Goal: Task Accomplishment & Management: Manage account settings

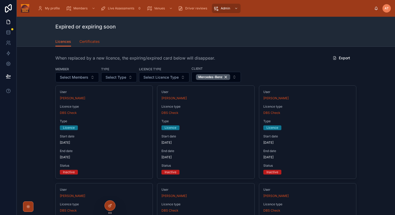
click at [91, 42] on span "Certificates" at bounding box center [89, 41] width 20 height 5
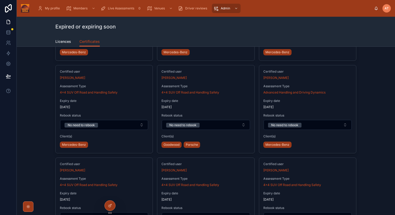
scroll to position [2141, 0]
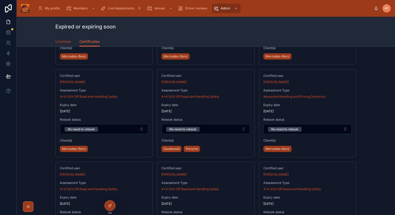
click at [64, 42] on span "Licences" at bounding box center [63, 41] width 16 height 5
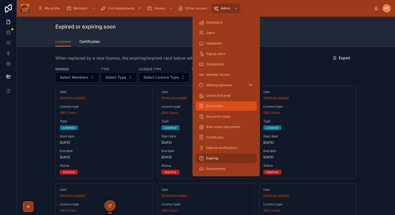
click at [220, 106] on span "Documents" at bounding box center [214, 106] width 17 height 4
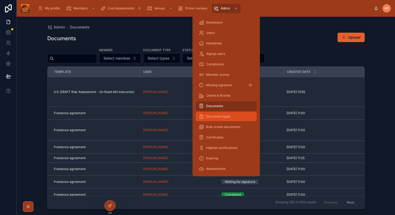
click at [222, 119] on div "Document types" at bounding box center [226, 116] width 55 height 8
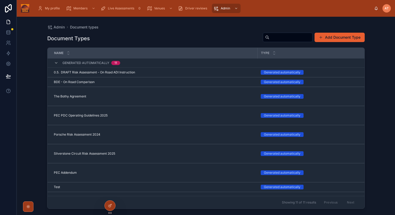
click at [233, 14] on div "My profile Members Live Assessments 0 Venues Driver reviews Admin AT [PERSON_NA…" at bounding box center [206, 8] width 378 height 17
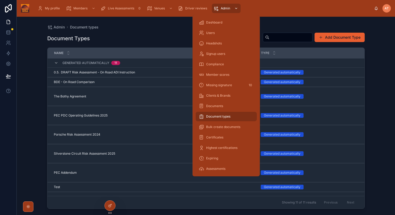
click at [229, 7] on span "Admin" at bounding box center [225, 8] width 9 height 4
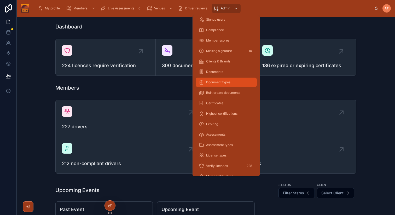
scroll to position [104, 0]
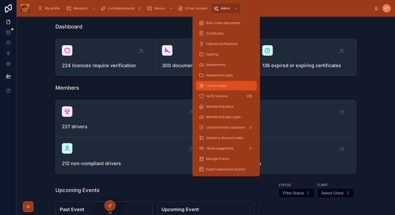
click at [216, 87] on span "License types" at bounding box center [216, 86] width 20 height 4
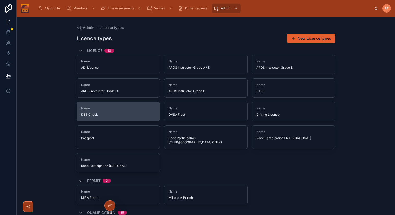
click at [103, 115] on span "DBS Check" at bounding box center [118, 115] width 75 height 4
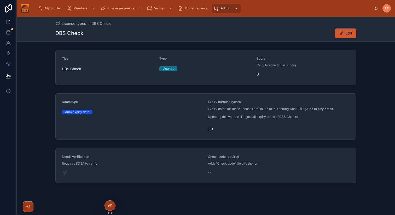
click at [346, 33] on button "Edit" at bounding box center [345, 32] width 21 height 9
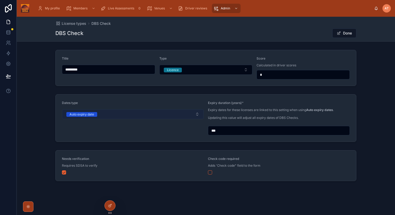
click at [198, 113] on button "Auto expiry date" at bounding box center [133, 114] width 142 height 10
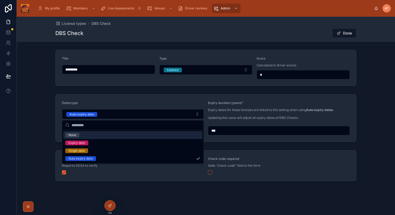
click at [32, 109] on div "Dates type Auto expiry date Expiry duration (years) * Expiry dates for these li…" at bounding box center [206, 118] width 378 height 52
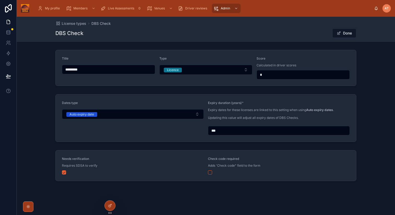
click at [213, 130] on input "***" at bounding box center [278, 130] width 141 height 7
type input "***"
click at [374, 133] on div "Dates type Auto expiry date Expiry duration (years) * Expiry dates for these li…" at bounding box center [206, 118] width 378 height 52
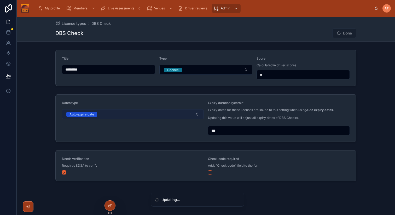
click at [150, 113] on button "Auto expiry date" at bounding box center [133, 114] width 142 height 10
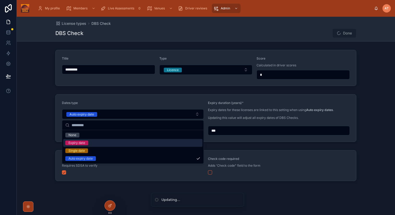
click at [40, 133] on div "Dates type Auto expiry date Expiry duration (years) * Expiry dates for these li…" at bounding box center [206, 118] width 378 height 52
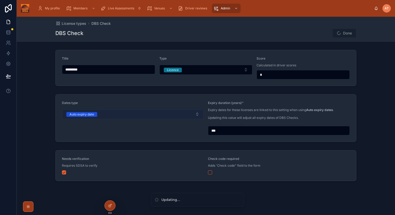
click at [117, 116] on button "Auto expiry date" at bounding box center [133, 114] width 142 height 10
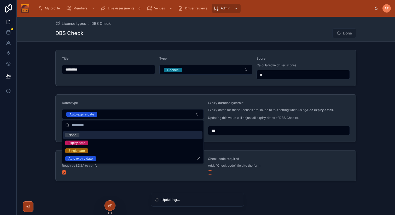
click at [42, 126] on div "Dates type Auto expiry date Expiry duration (years) * Expiry dates for these li…" at bounding box center [206, 118] width 378 height 52
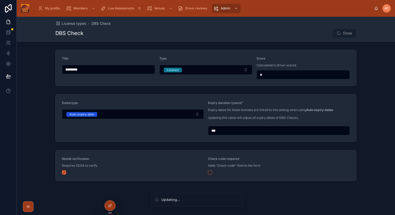
click at [362, 73] on div "Title ********* Type Licence Score Calculated in driver scores *" at bounding box center [206, 68] width 378 height 40
click at [348, 32] on button "Done" at bounding box center [344, 32] width 24 height 9
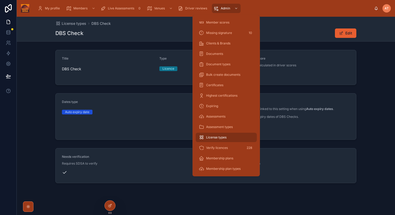
scroll to position [50, 0]
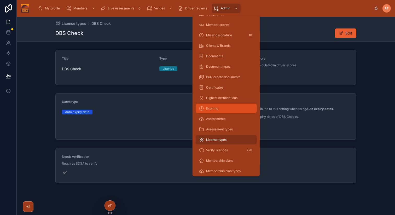
click at [212, 109] on span "Expiring" at bounding box center [212, 108] width 12 height 4
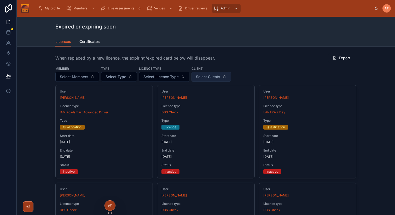
click at [208, 79] on span "Select Clients" at bounding box center [208, 76] width 24 height 5
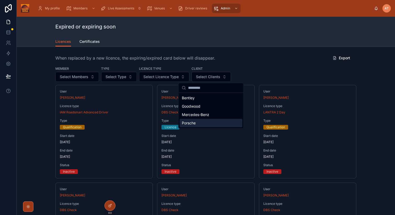
click at [200, 125] on div "Porsche" at bounding box center [211, 123] width 63 height 8
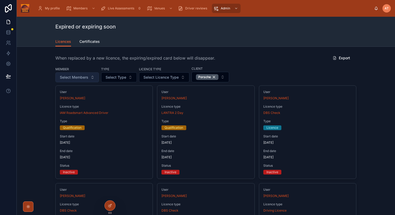
click at [82, 75] on span "Select Members" at bounding box center [74, 77] width 28 height 5
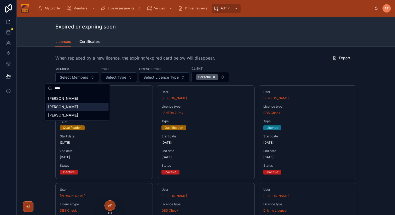
type input "****"
click at [51, 108] on span "[PERSON_NAME]" at bounding box center [63, 106] width 30 height 5
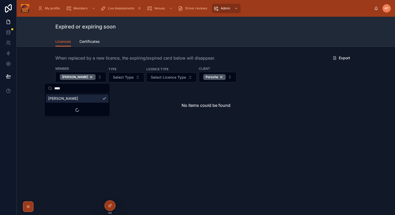
click at [306, 104] on div "No items could be found" at bounding box center [205, 105] width 301 height 40
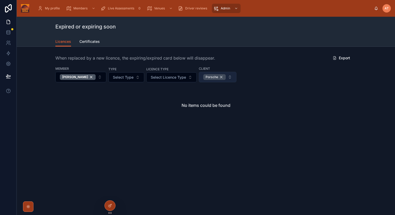
click at [216, 77] on div "Porsche" at bounding box center [214, 77] width 22 height 6
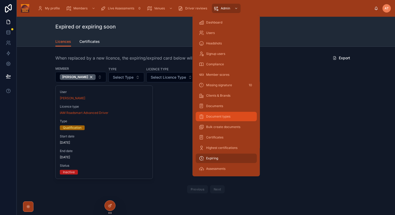
click at [221, 116] on span "Document types" at bounding box center [218, 116] width 24 height 4
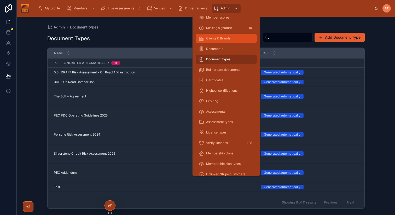
scroll to position [58, 0]
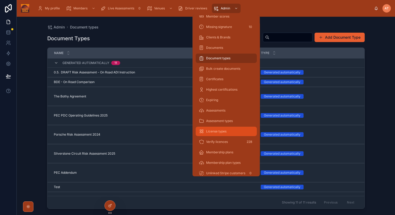
click at [214, 130] on span "License types" at bounding box center [216, 131] width 20 height 4
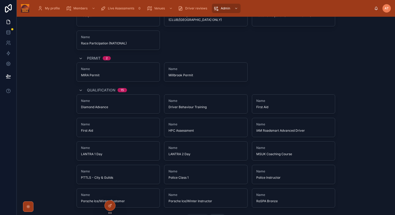
scroll to position [133, 0]
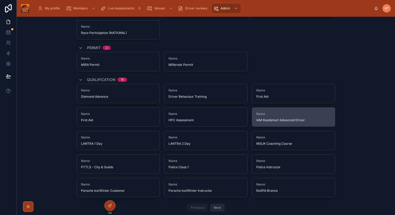
click at [300, 118] on span "IAM Roadsmart Advanced Driver" at bounding box center [293, 120] width 75 height 4
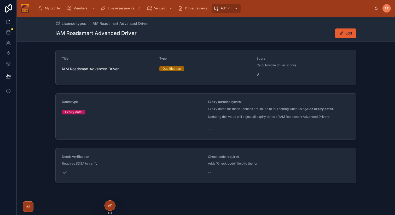
click at [372, 81] on div "Title IAM Roadsmart Advanced Driver Type Qualification Score Calculated in driv…" at bounding box center [206, 67] width 378 height 39
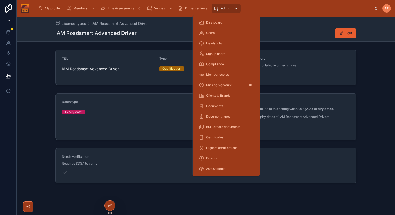
click at [227, 11] on div "Admin" at bounding box center [227, 8] width 26 height 8
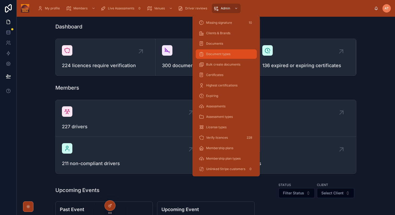
scroll to position [104, 0]
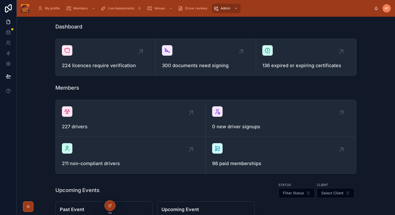
click at [366, 108] on div "227 drivers 0 new driver signups 211 non-compliant drivers 98 paid memberships" at bounding box center [206, 137] width 370 height 78
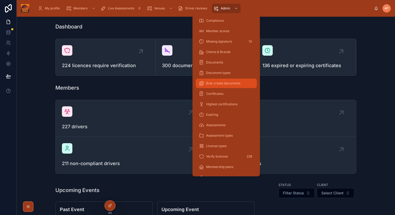
scroll to position [46, 0]
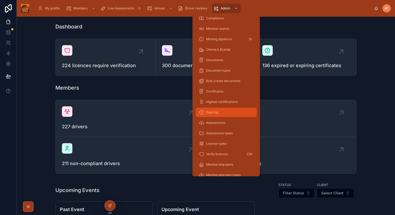
click at [209, 113] on span "Expiring" at bounding box center [212, 112] width 12 height 4
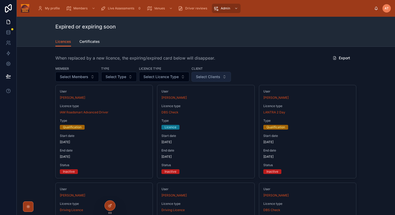
click at [214, 79] on button "Select Clients" at bounding box center [211, 77] width 39 height 10
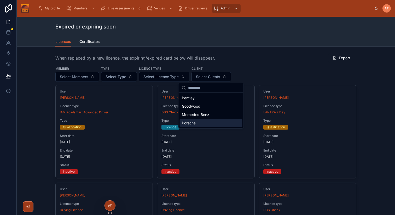
click at [192, 123] on span "Porsche" at bounding box center [189, 122] width 14 height 5
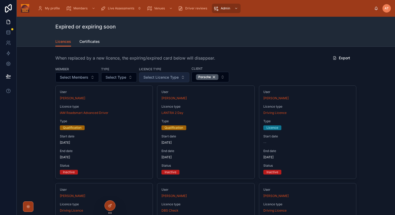
click at [163, 79] on span "Select Licence Type" at bounding box center [160, 77] width 35 height 5
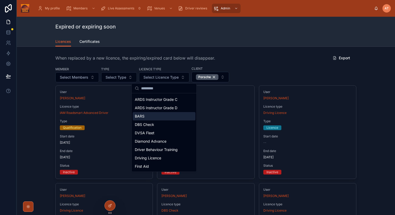
scroll to position [27, 0]
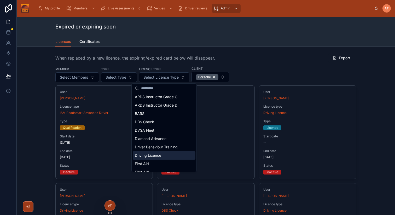
click at [152, 157] on span "Driving Licence" at bounding box center [148, 155] width 26 height 5
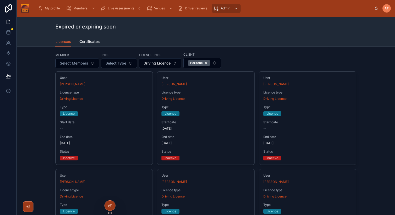
scroll to position [15, 0]
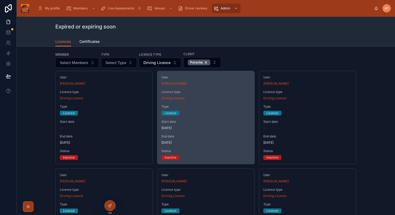
click at [195, 128] on span "[DATE]" at bounding box center [206, 128] width 89 height 4
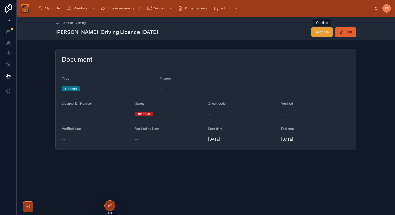
click at [325, 31] on span "Archive" at bounding box center [321, 32] width 13 height 5
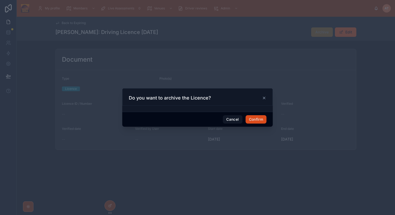
click at [254, 119] on button "Confirm" at bounding box center [256, 119] width 21 height 8
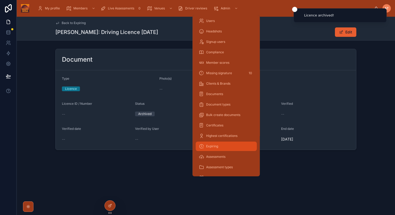
scroll to position [13, 0]
click at [212, 147] on span "Expiring" at bounding box center [212, 145] width 12 height 4
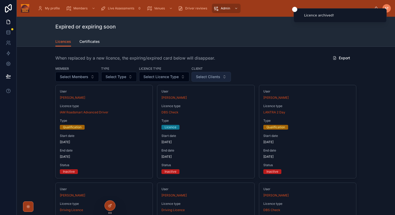
click at [210, 79] on span "Select Clients" at bounding box center [208, 76] width 24 height 5
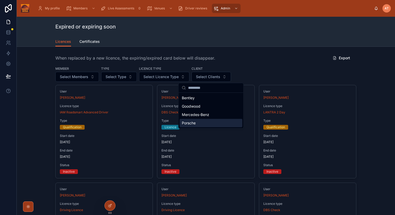
click at [191, 122] on span "Porsche" at bounding box center [189, 122] width 14 height 5
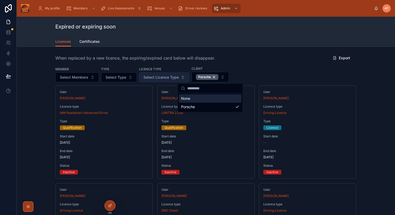
click at [163, 79] on span "Select Licence Type" at bounding box center [160, 77] width 35 height 5
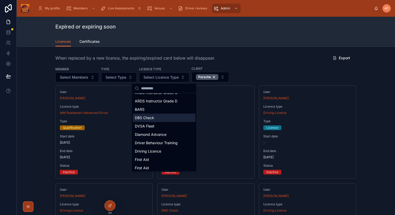
scroll to position [34, 0]
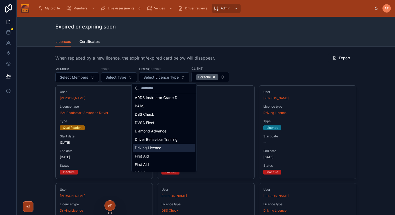
click at [156, 147] on span "Driving Licence" at bounding box center [148, 147] width 26 height 5
